Goal: Contribute content: Add original content to the website for others to see

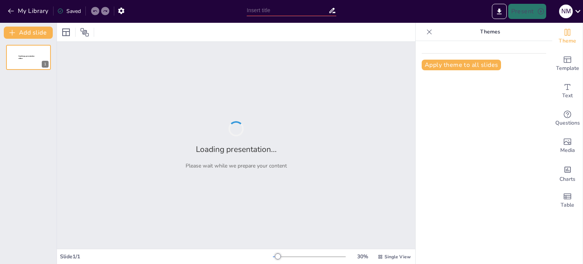
type input "- Capacidad de síntesis (10 puntos)"
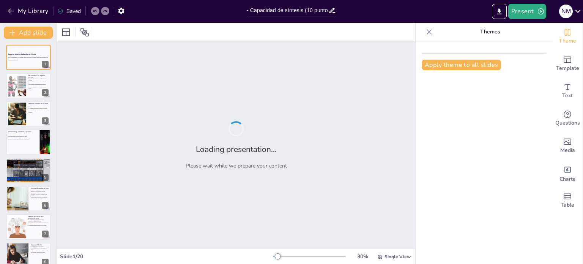
checkbox input "true"
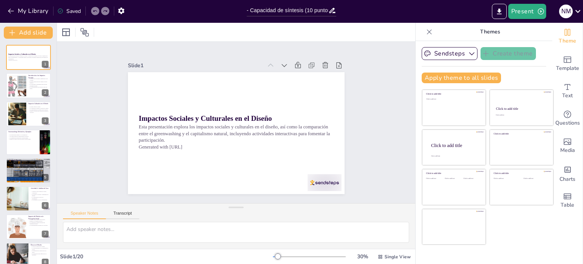
checkbox input "true"
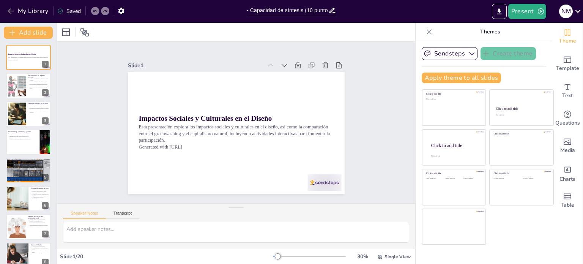
checkbox input "true"
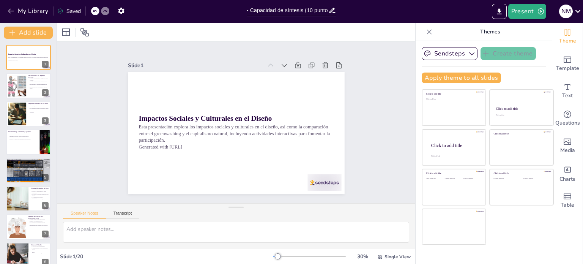
checkbox input "true"
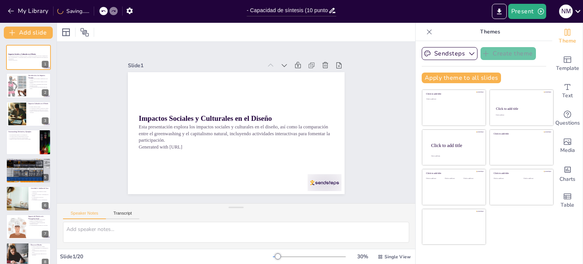
checkbox input "true"
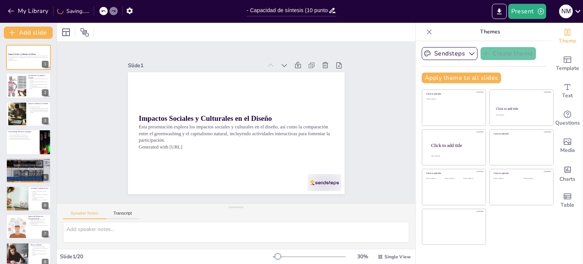
checkbox input "true"
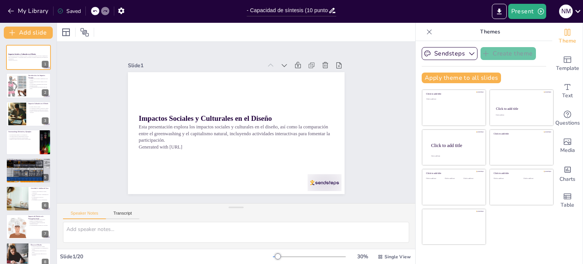
checkbox input "true"
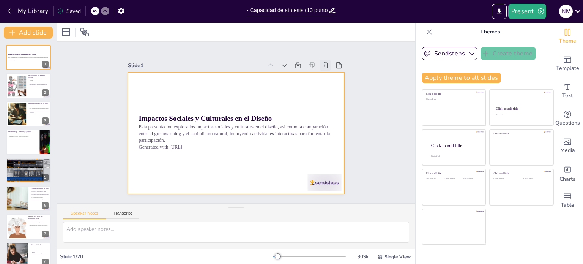
checkbox input "true"
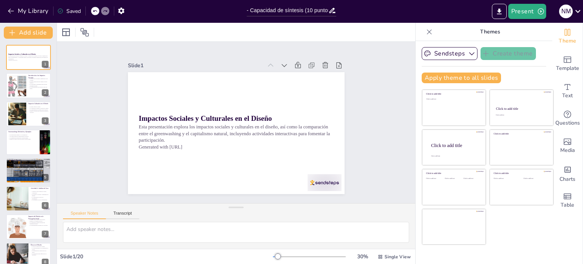
checkbox input "true"
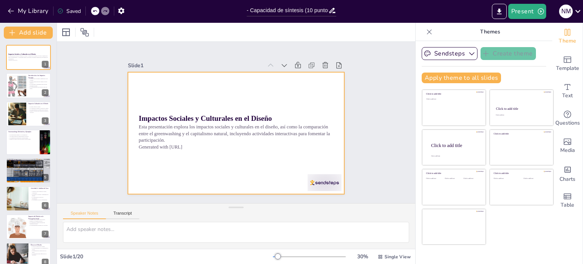
checkbox input "true"
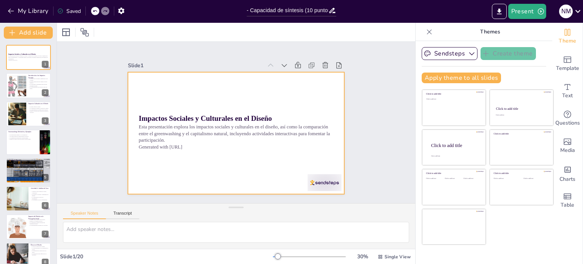
checkbox input "true"
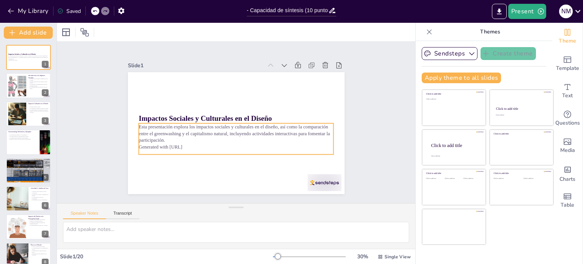
checkbox input "true"
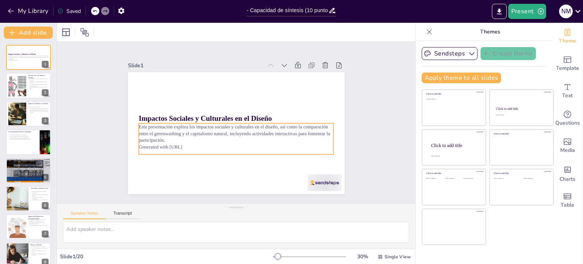
checkbox input "true"
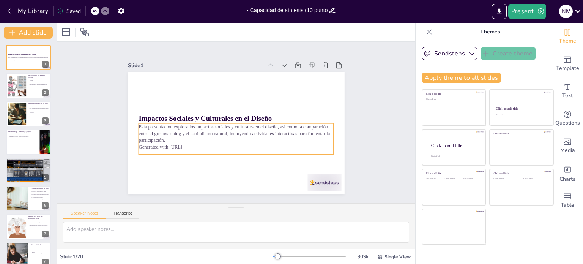
checkbox input "true"
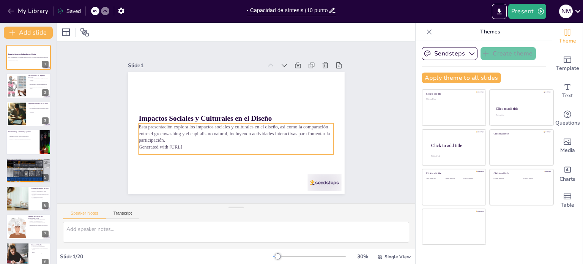
checkbox input "true"
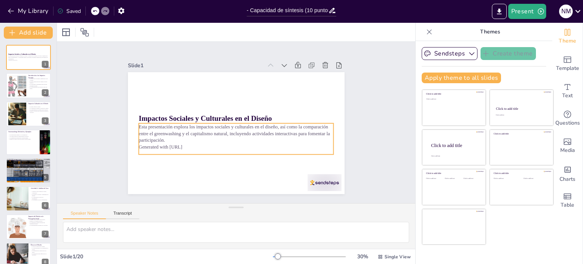
checkbox input "true"
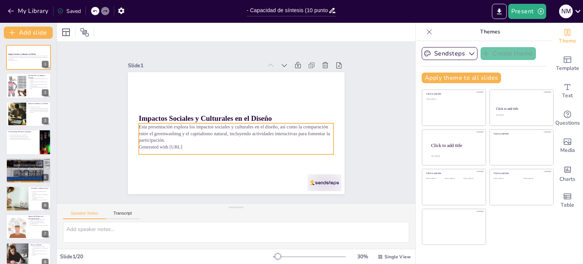
checkbox input "true"
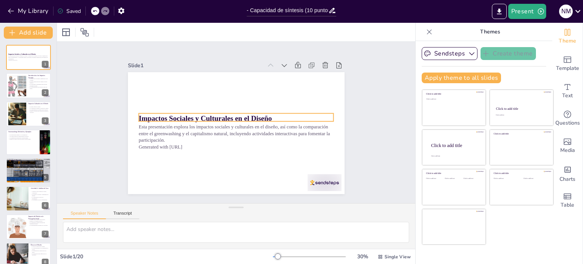
checkbox input "true"
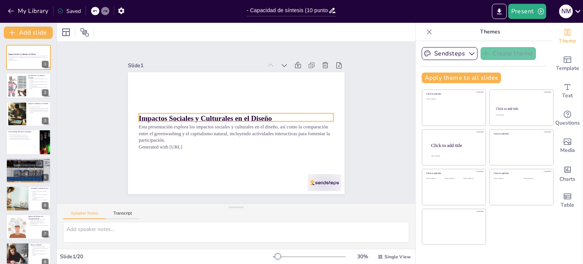
checkbox input "true"
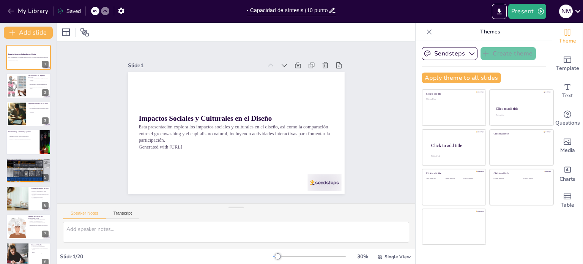
checkbox input "true"
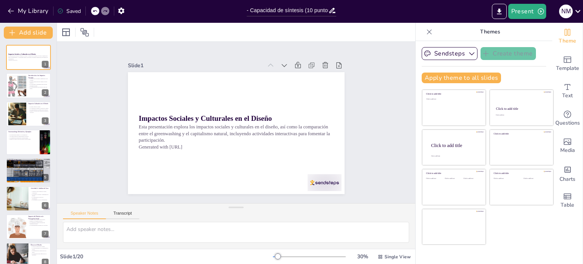
checkbox input "true"
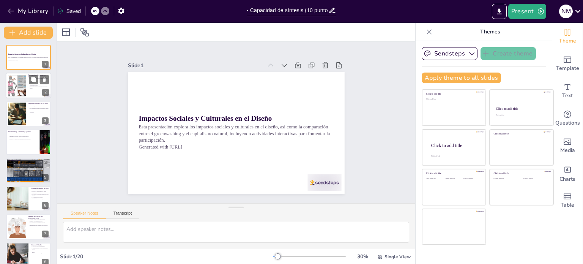
checkbox input "true"
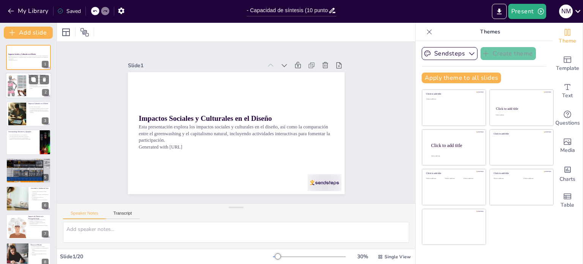
checkbox input "true"
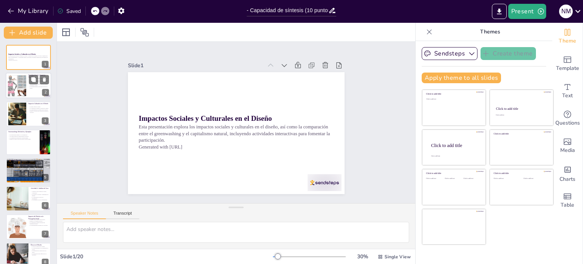
checkbox input "true"
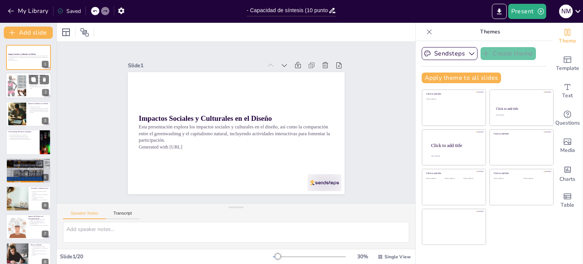
checkbox input "true"
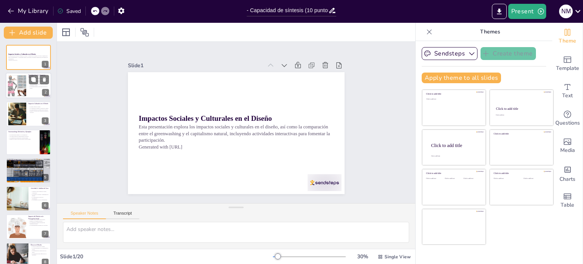
checkbox input "true"
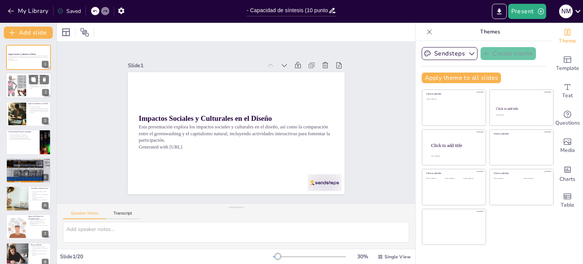
click at [17, 91] on div at bounding box center [17, 85] width 36 height 23
type textarea "El diseño tiene el potencial de transformar la forma en que interactuamos con e…"
checkbox input "true"
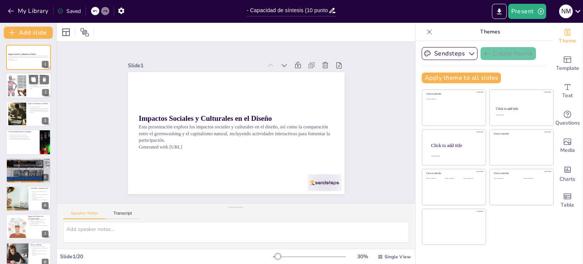
checkbox input "true"
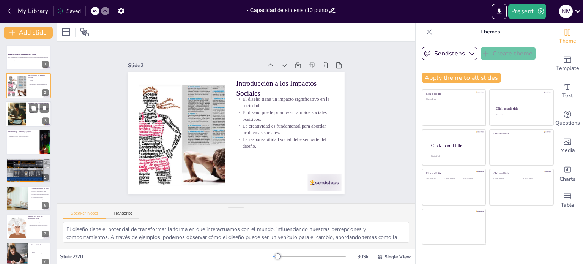
checkbox input "true"
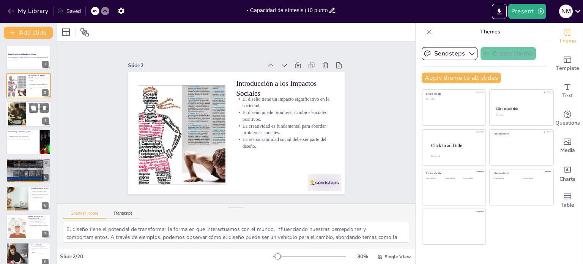
checkbox input "true"
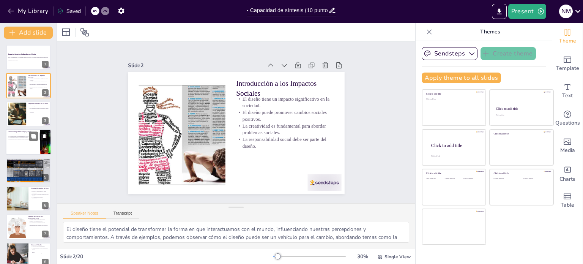
checkbox input "true"
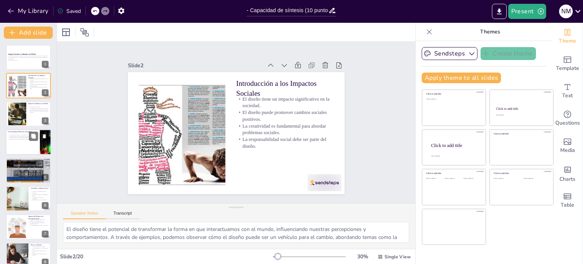
checkbox input "true"
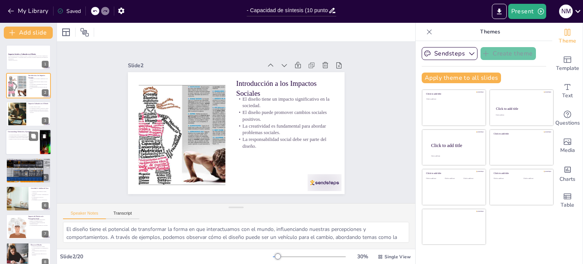
checkbox input "true"
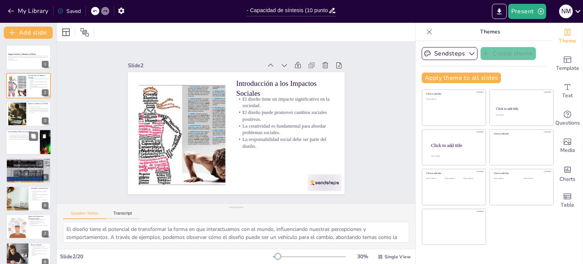
checkbox input "true"
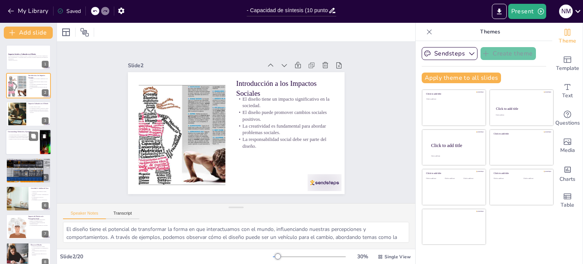
checkbox input "true"
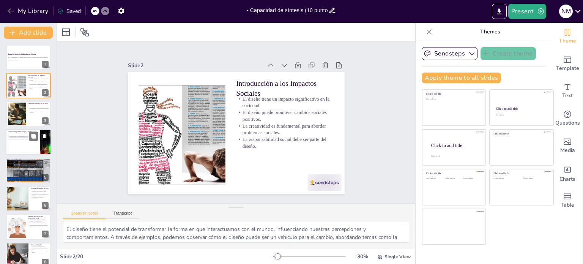
checkbox input "true"
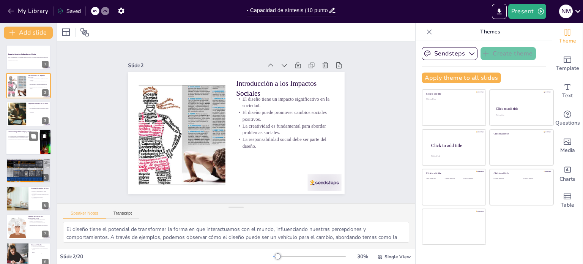
checkbox input "true"
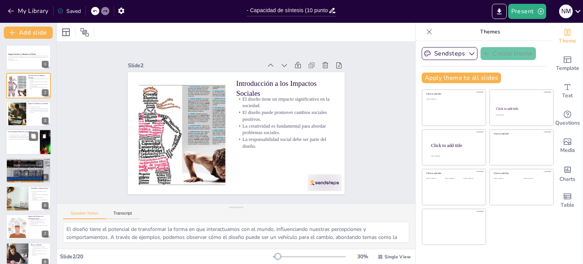
checkbox input "true"
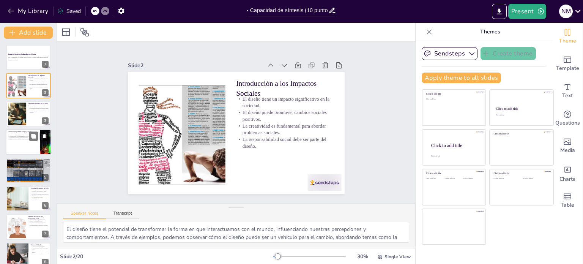
checkbox input "true"
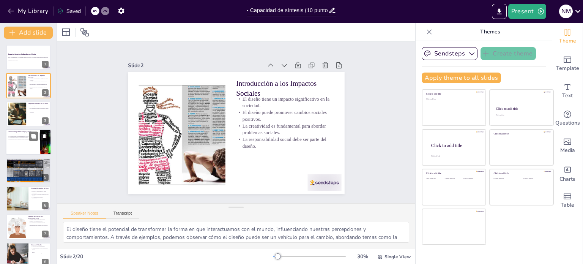
click at [15, 142] on div at bounding box center [29, 142] width 46 height 26
type textarea "El greenwashing puede llevar a los consumidores a creer que están apoyando prác…"
checkbox input "true"
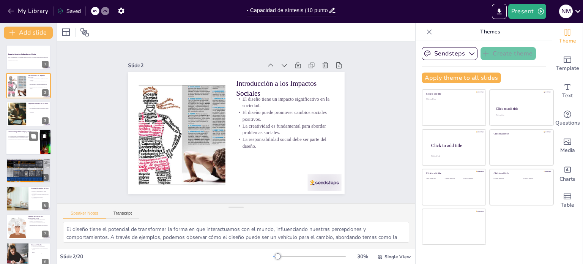
checkbox input "true"
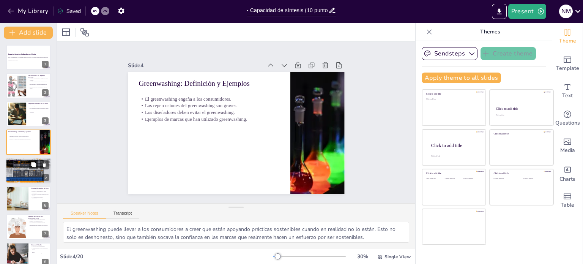
checkbox input "true"
click at [21, 175] on div at bounding box center [29, 170] width 46 height 30
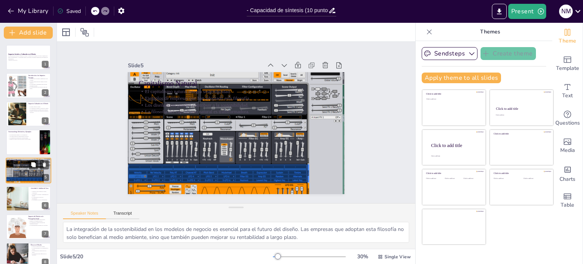
scroll to position [19, 0]
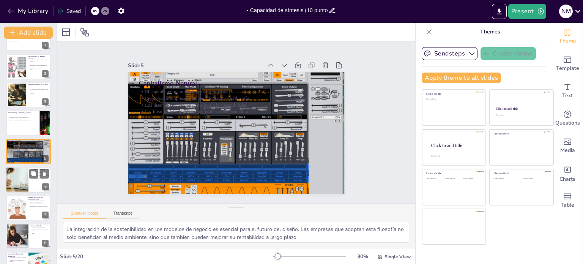
click at [18, 180] on div at bounding box center [17, 180] width 34 height 26
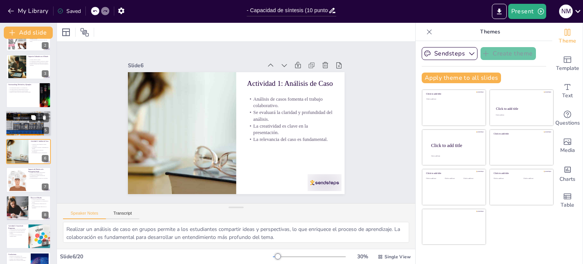
click at [24, 126] on div at bounding box center [29, 123] width 46 height 30
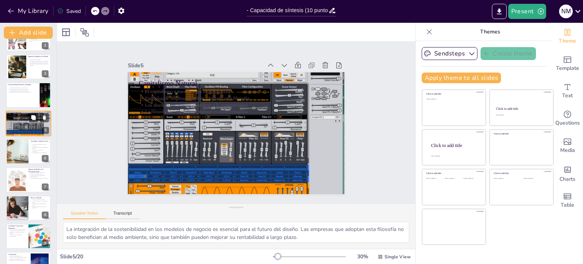
scroll to position [19, 0]
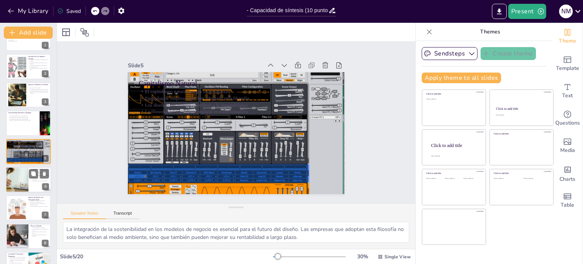
click at [12, 176] on div at bounding box center [17, 180] width 34 height 26
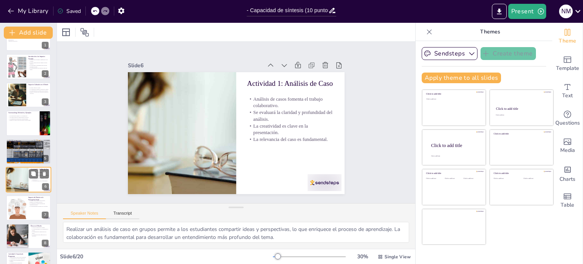
scroll to position [47, 0]
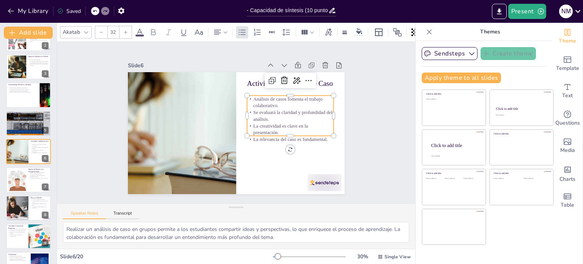
click at [263, 138] on p "La relevancia del caso es fundamental." at bounding box center [286, 150] width 86 height 25
click at [30, 184] on div at bounding box center [29, 180] width 46 height 26
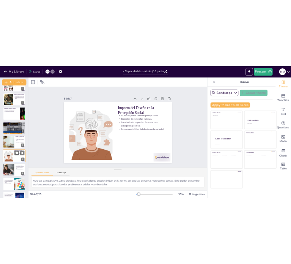
scroll to position [76, 0]
